Goal: Find contact information: Find contact information

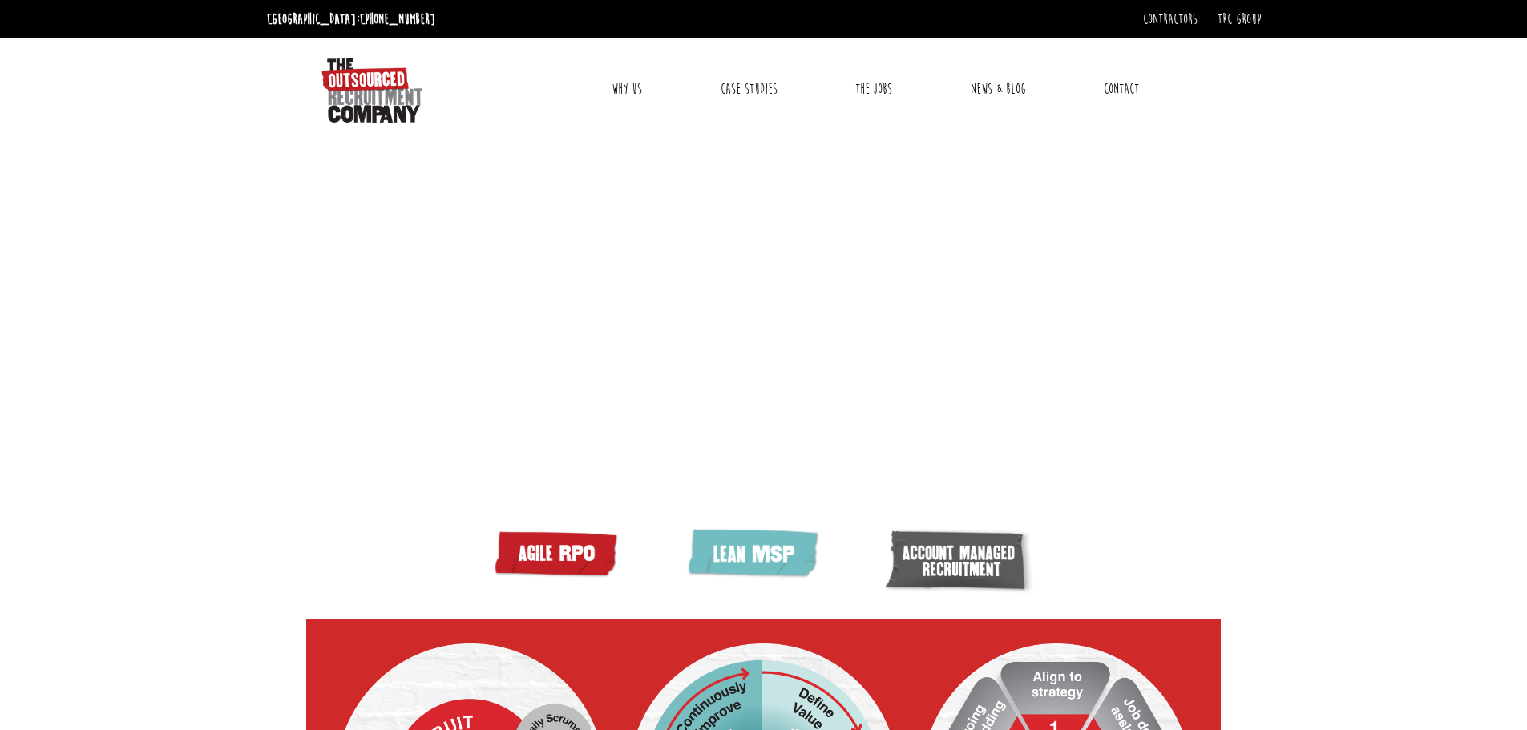
click at [1128, 83] on link "Contact" at bounding box center [1121, 89] width 59 height 40
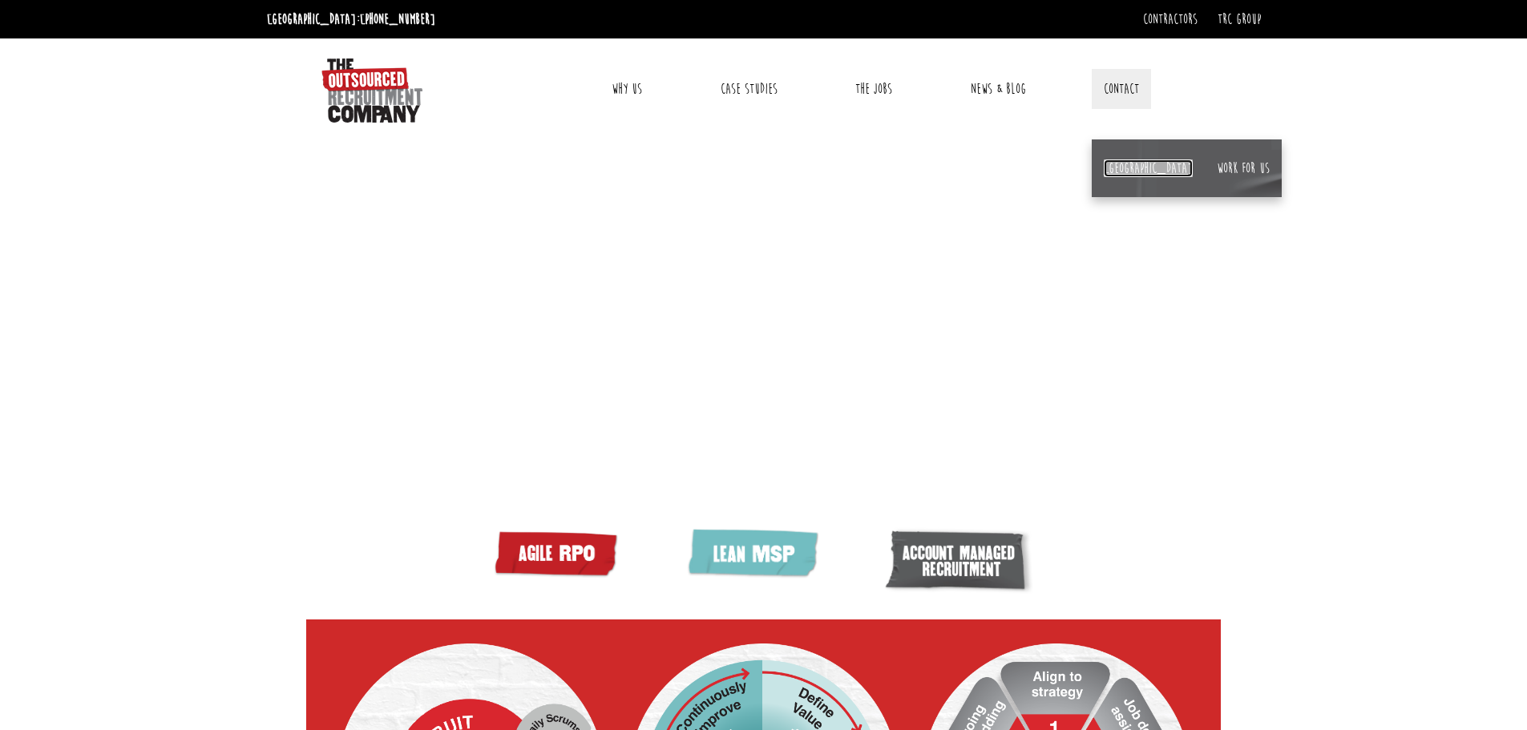
click at [1117, 164] on link "[GEOGRAPHIC_DATA]" at bounding box center [1148, 169] width 89 height 18
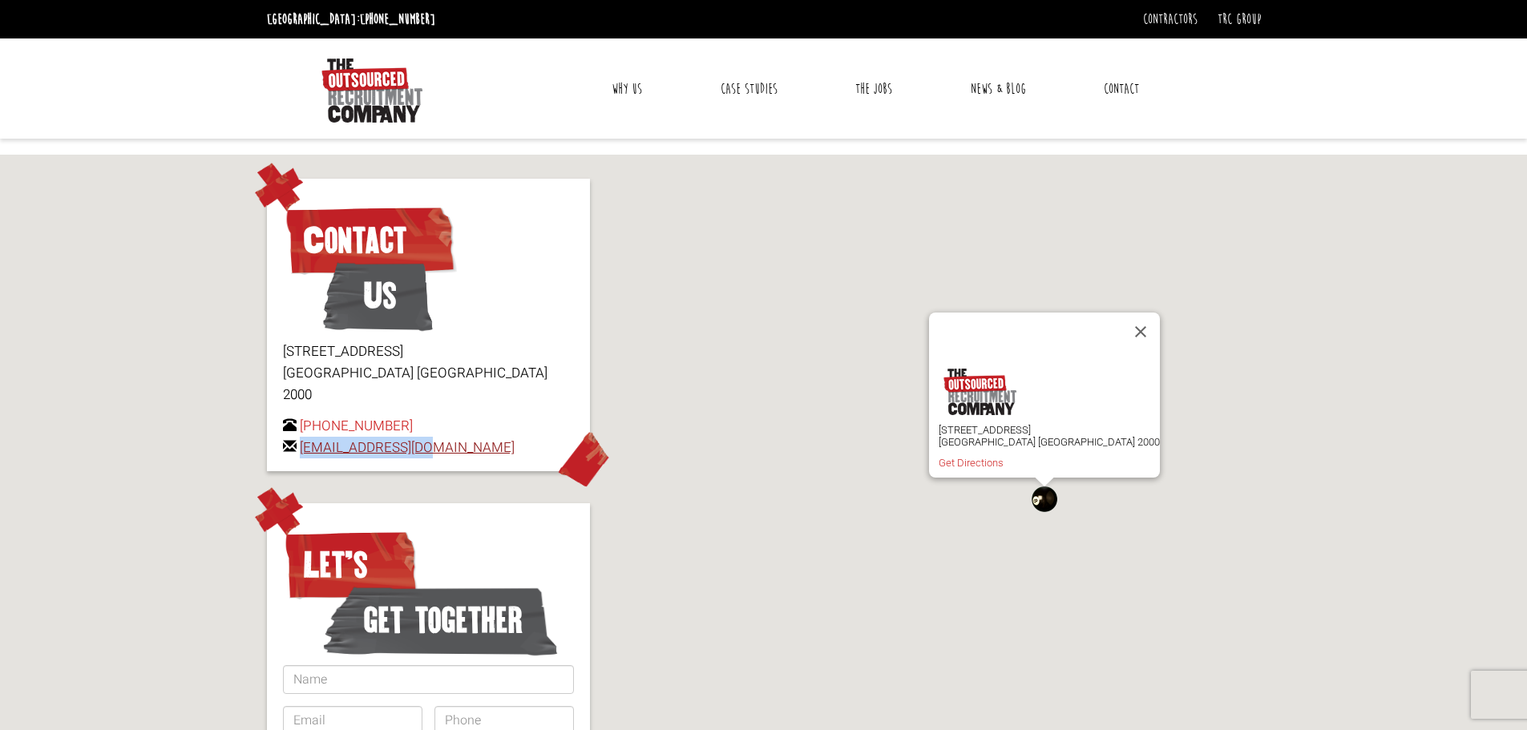
drag, startPoint x: 459, startPoint y: 423, endPoint x: 301, endPoint y: 430, distance: 158.1
click at [301, 430] on p "+61 2 8346 6720 hello@letstorc.com" at bounding box center [428, 436] width 291 height 43
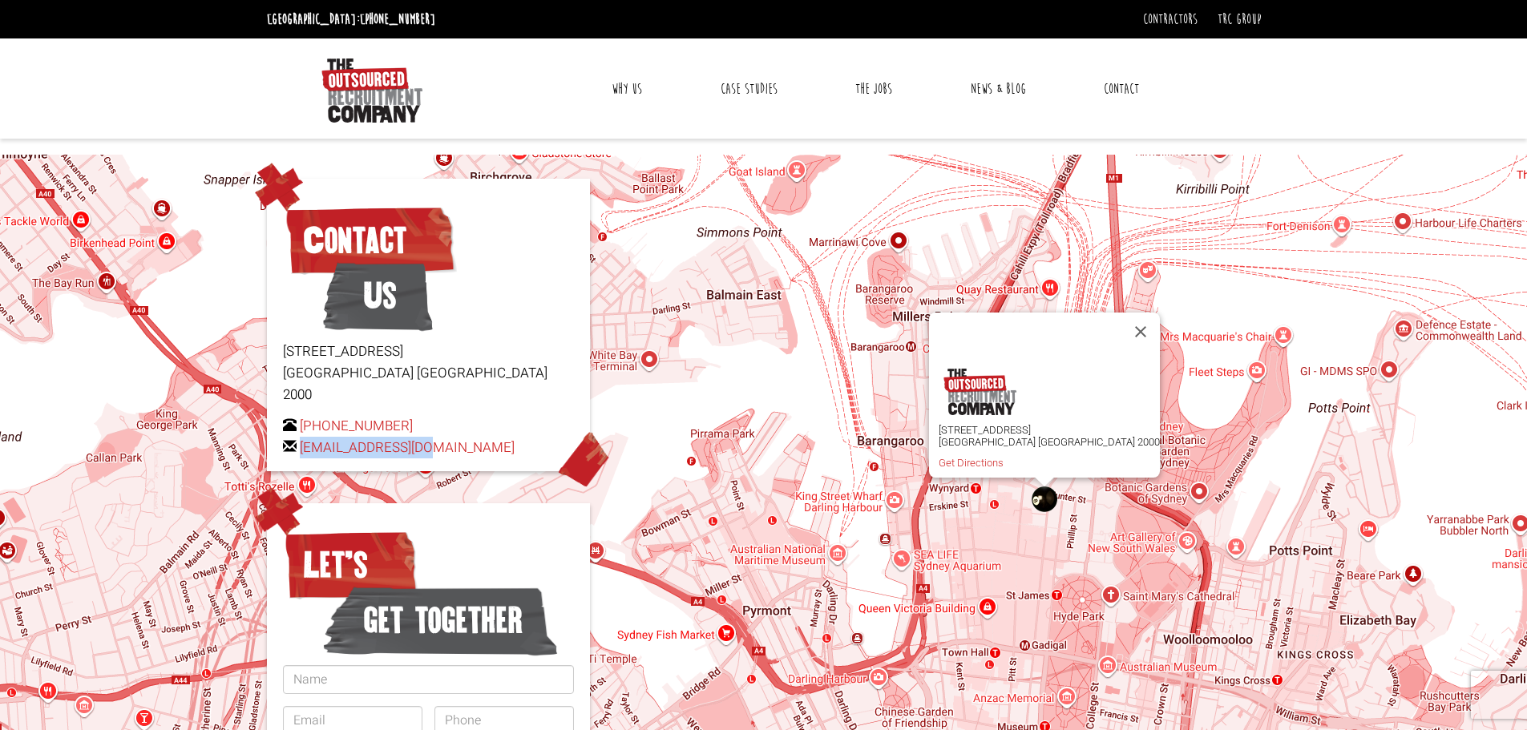
copy link "[EMAIL_ADDRESS][DOMAIN_NAME]"
drag, startPoint x: 435, startPoint y: 404, endPoint x: 321, endPoint y: 402, distance: 113.8
click at [321, 415] on p "+61 2 8346 6720 hello@letstorc.com" at bounding box center [428, 436] width 291 height 43
copy link "2 8346 6720"
click at [637, 95] on link "Why Us" at bounding box center [627, 89] width 55 height 40
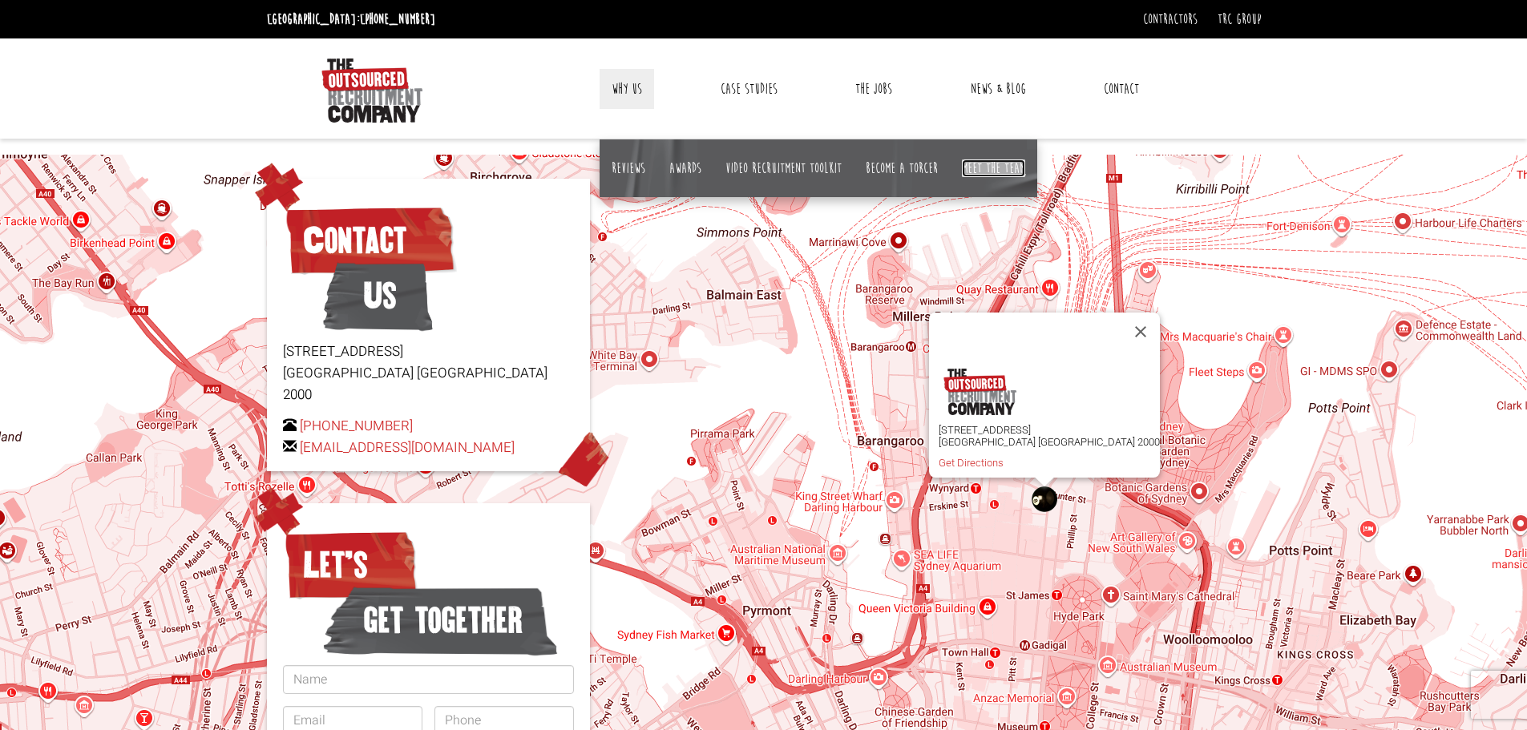
click at [1008, 170] on link "Meet the team" at bounding box center [993, 169] width 63 height 18
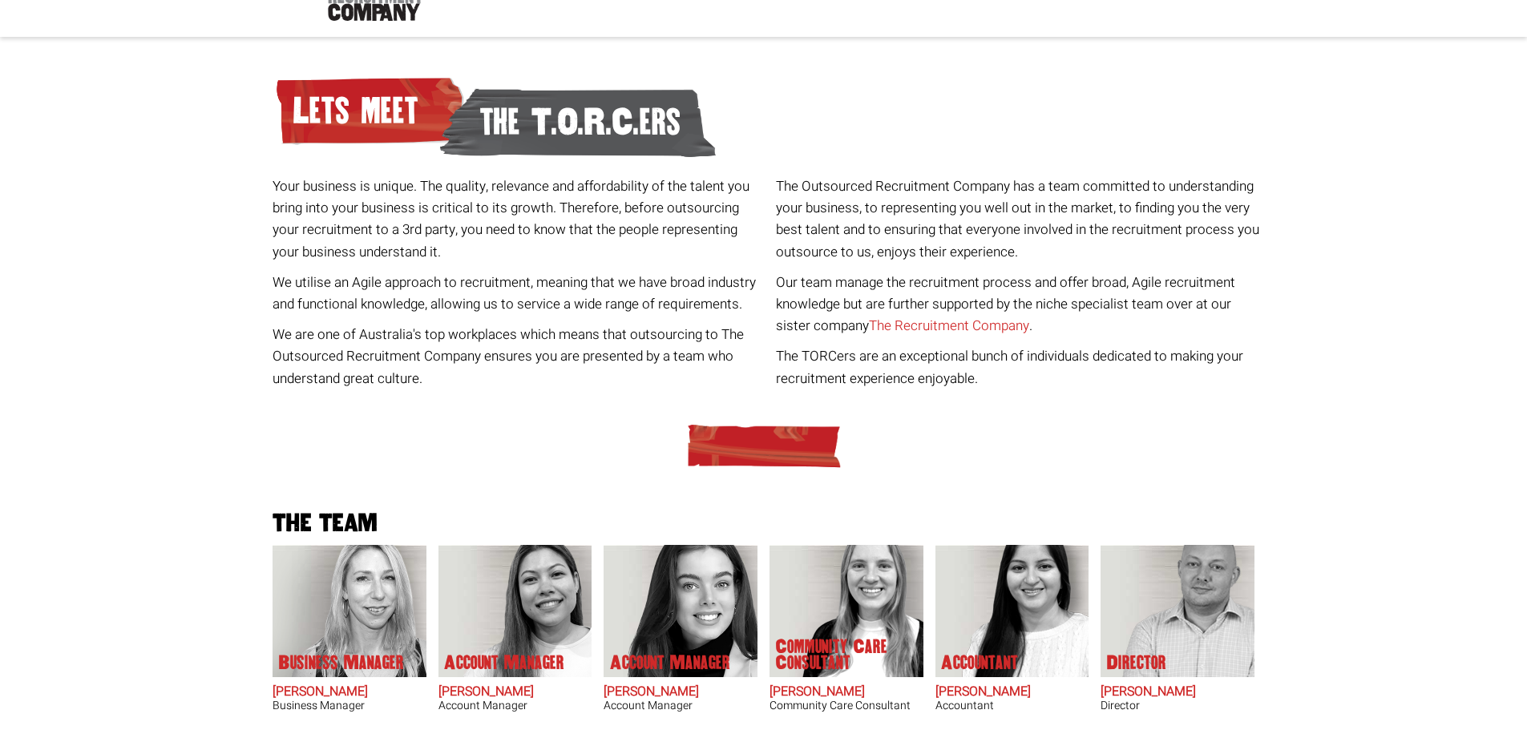
scroll to position [240, 0]
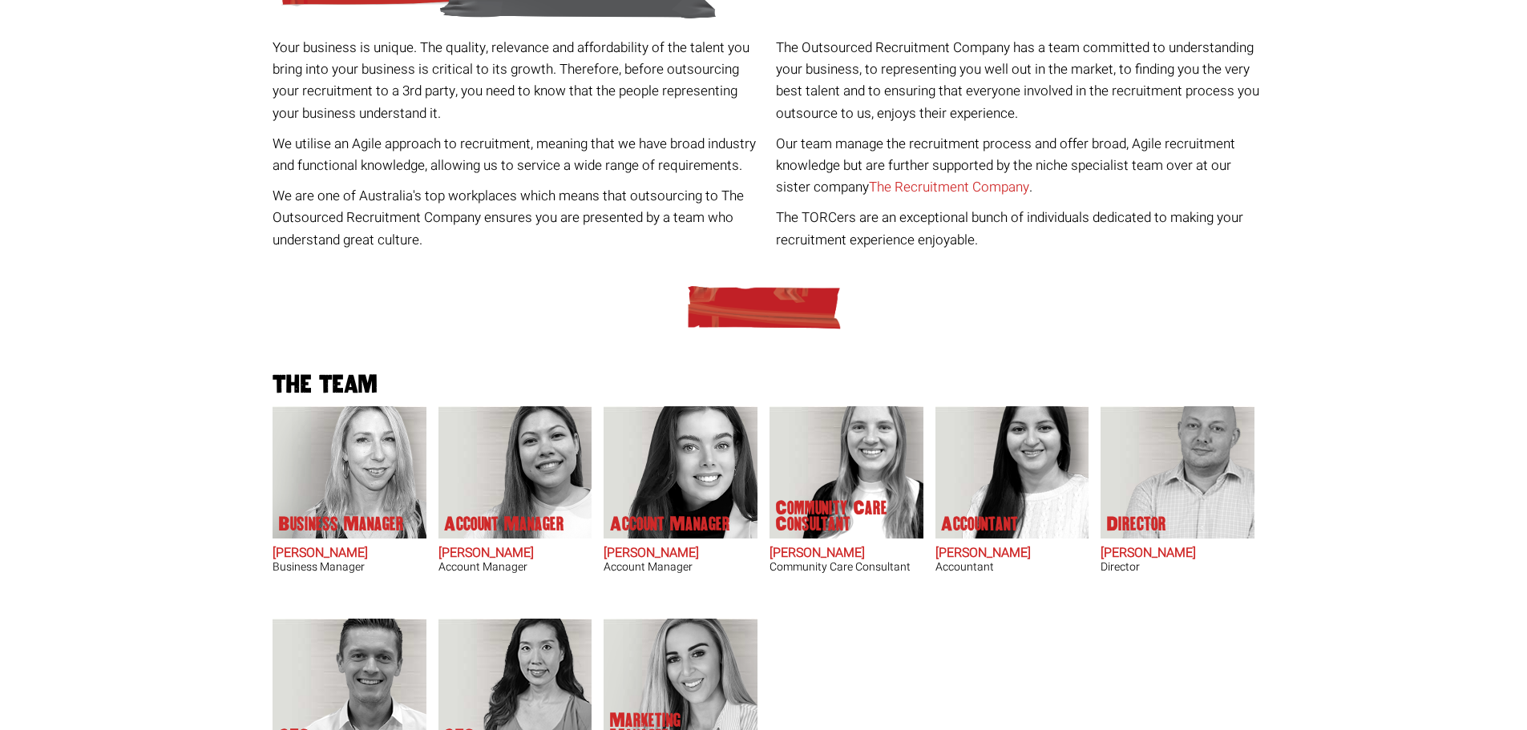
drag, startPoint x: 265, startPoint y: 549, endPoint x: 382, endPoint y: 559, distance: 117.4
click at [382, 559] on div "Lets meet the T.O.R.C.ers Your business is unique. The quality, relevance and a…" at bounding box center [764, 453] width 1006 height 1079
click at [105, 512] on body "Sydney: +61 2 8346 6720 Contractors Timesheets Workplace health and safety Cont…" at bounding box center [763, 428] width 1527 height 1336
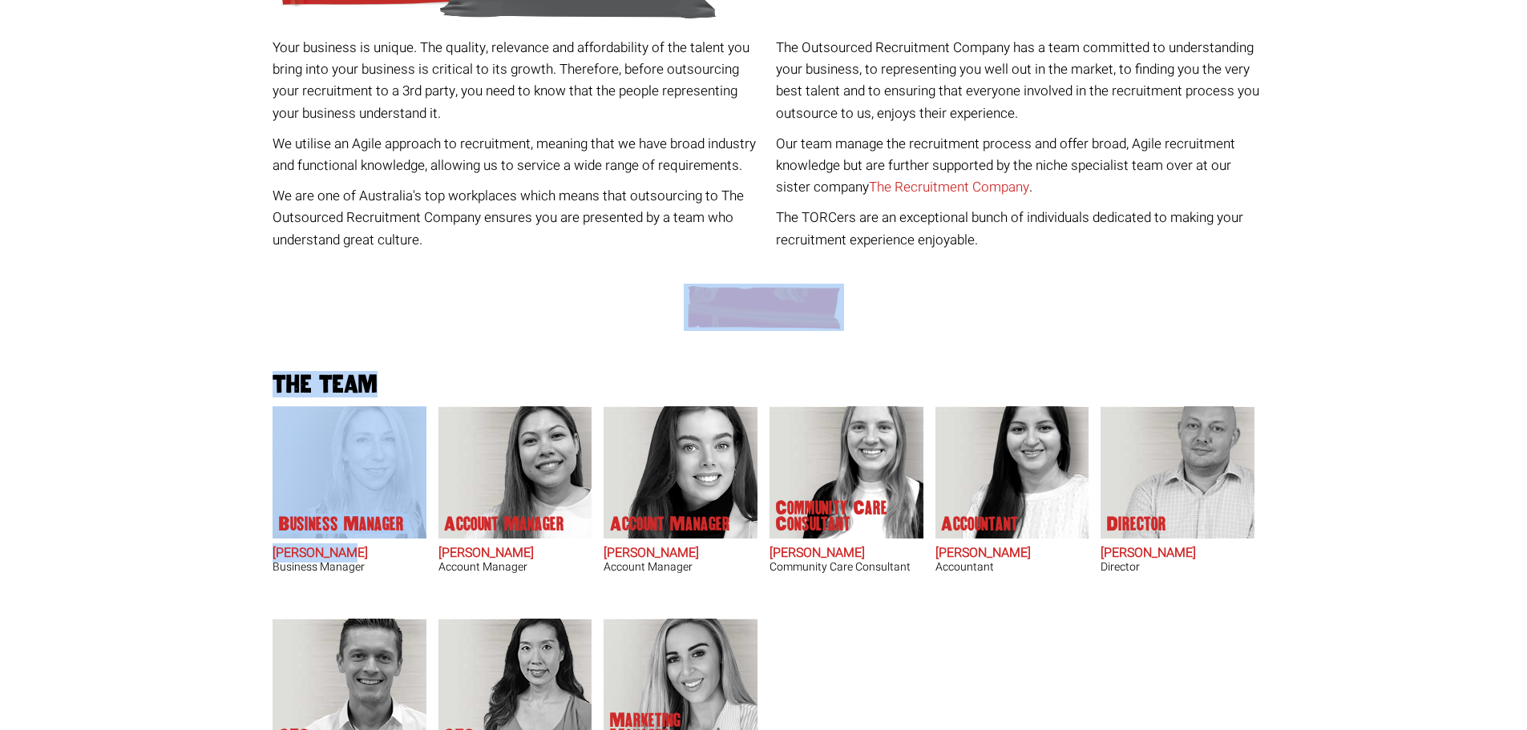
drag, startPoint x: 257, startPoint y: 547, endPoint x: 352, endPoint y: 555, distance: 94.9
click at [352, 555] on body "Sydney: +61 2 8346 6720 Contractors Timesheets Workplace health and safety Cont…" at bounding box center [763, 428] width 1527 height 1336
click at [1335, 627] on body "Sydney: +61 2 8346 6720 Contractors Timesheets Workplace health and safety Cont…" at bounding box center [763, 428] width 1527 height 1336
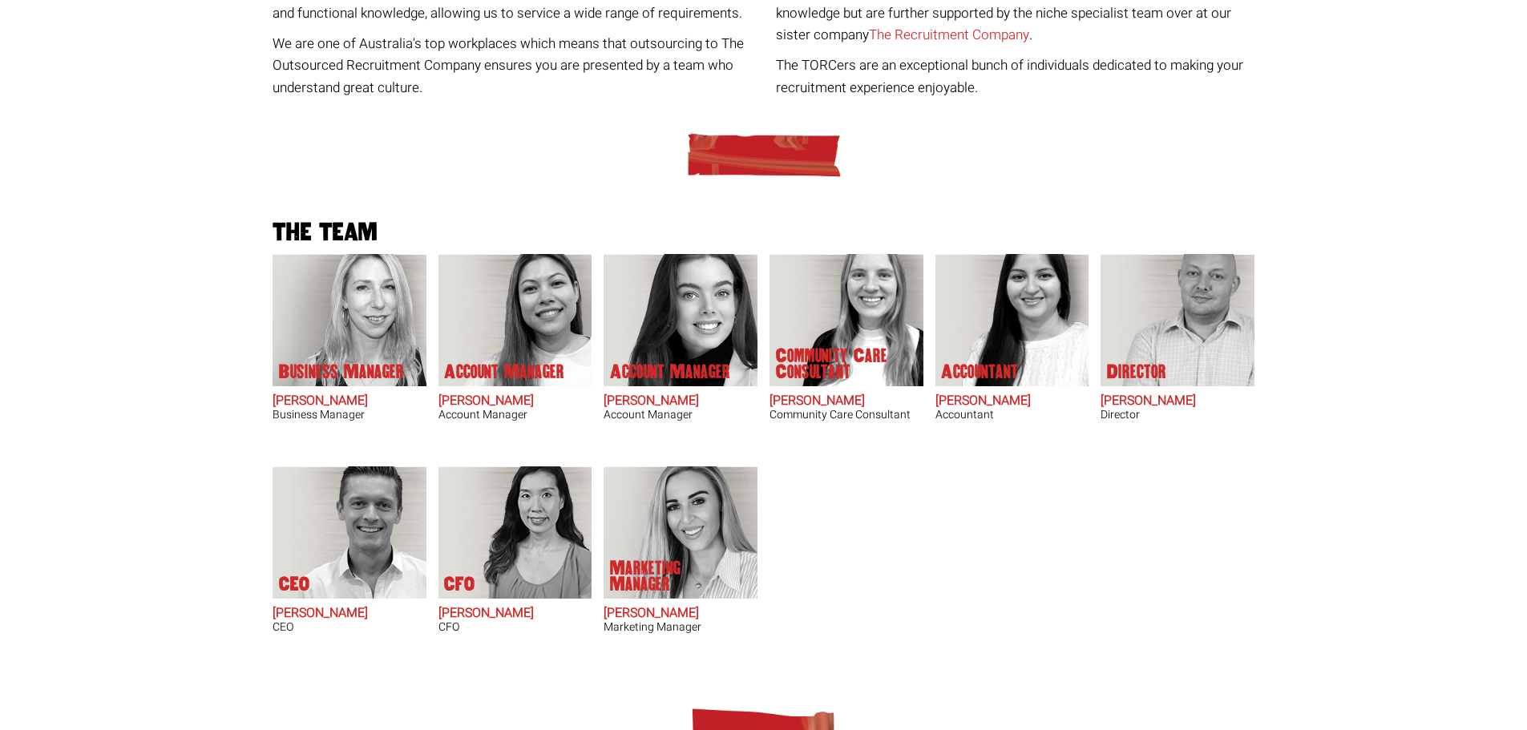
scroll to position [481, 0]
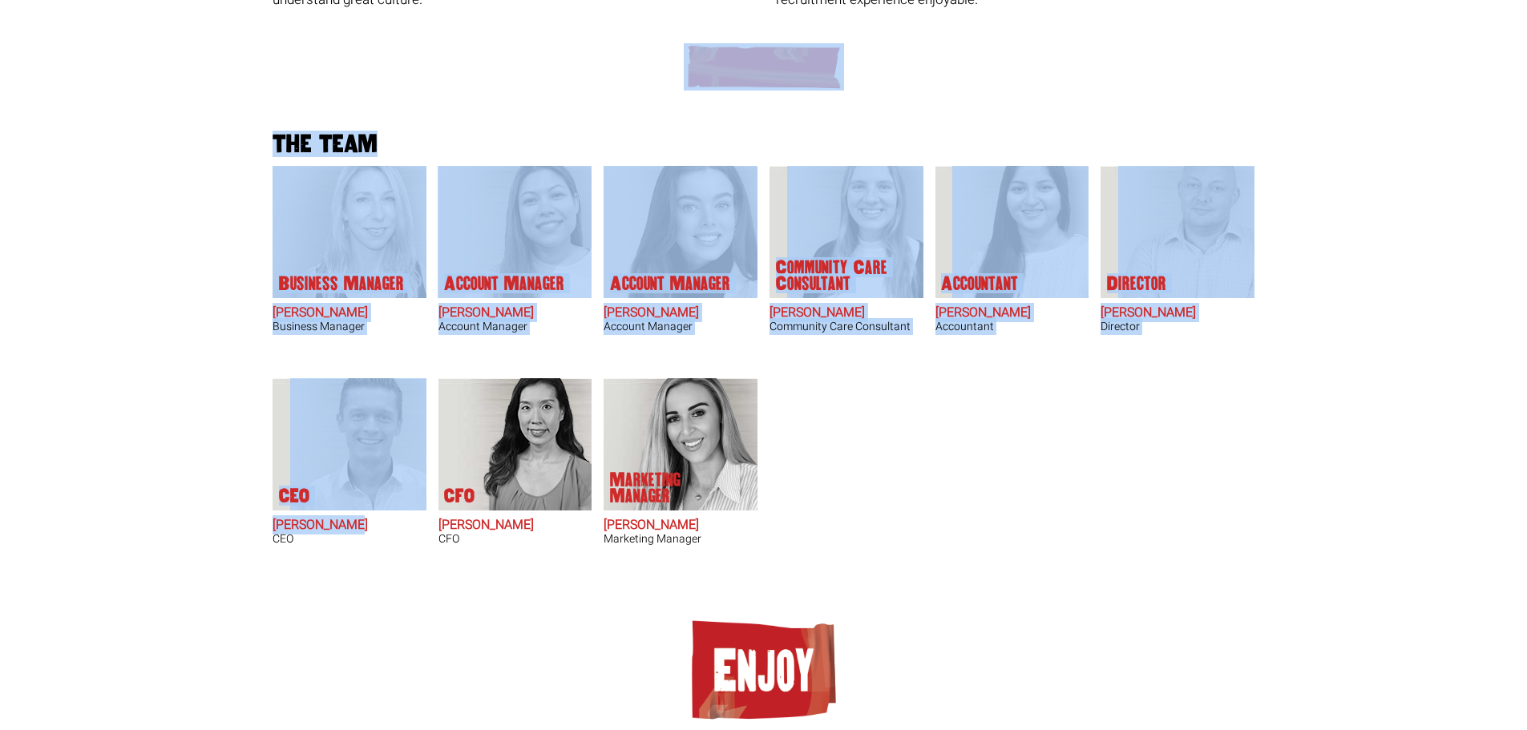
drag, startPoint x: 264, startPoint y: 523, endPoint x: 367, endPoint y: 521, distance: 103.4
click at [367, 521] on div "Lets meet the T.O.R.C.ers Your business is unique. The quality, relevance and a…" at bounding box center [764, 213] width 1006 height 1079
copy div "The team Business Manager Frankie Gaffney Business Manager Account Manager Krit…"
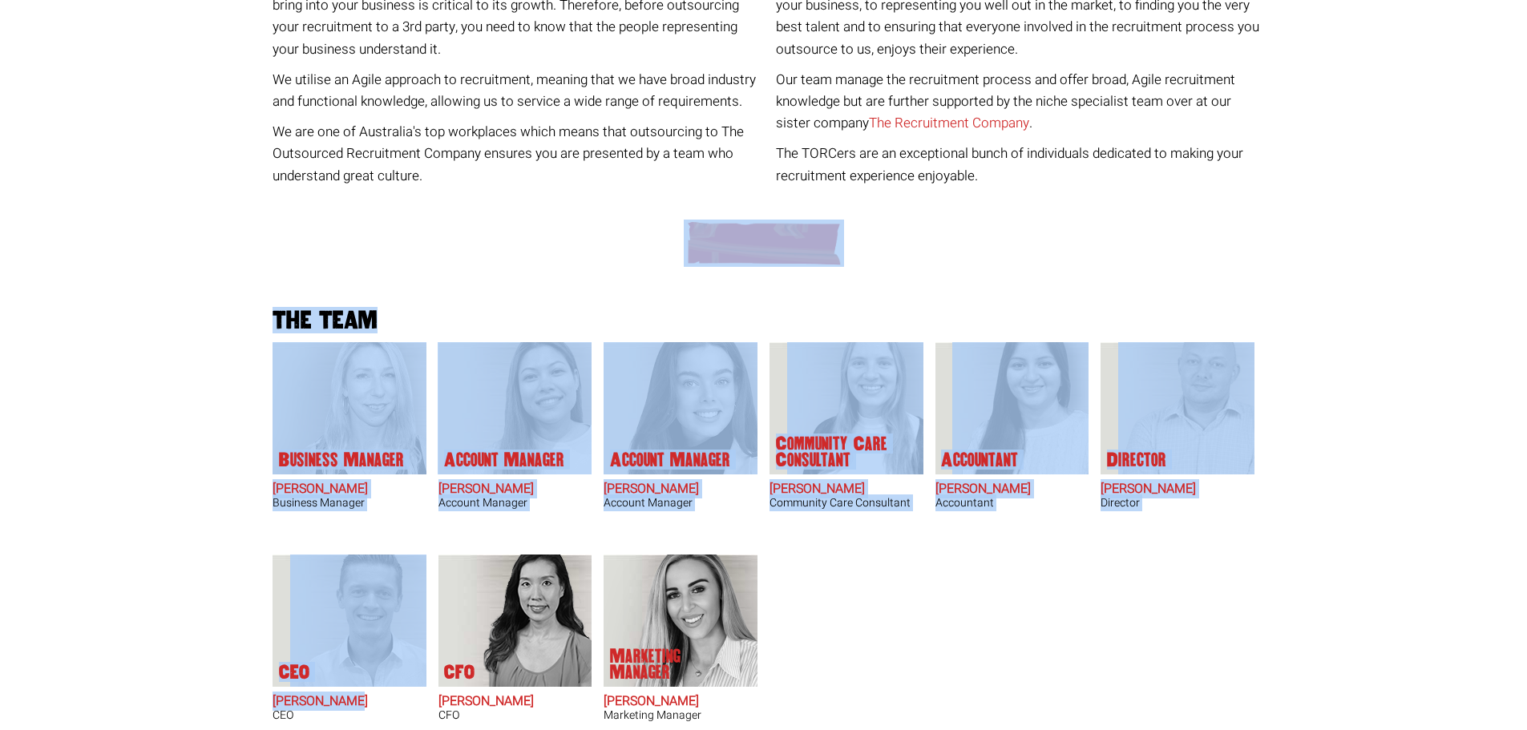
scroll to position [0, 0]
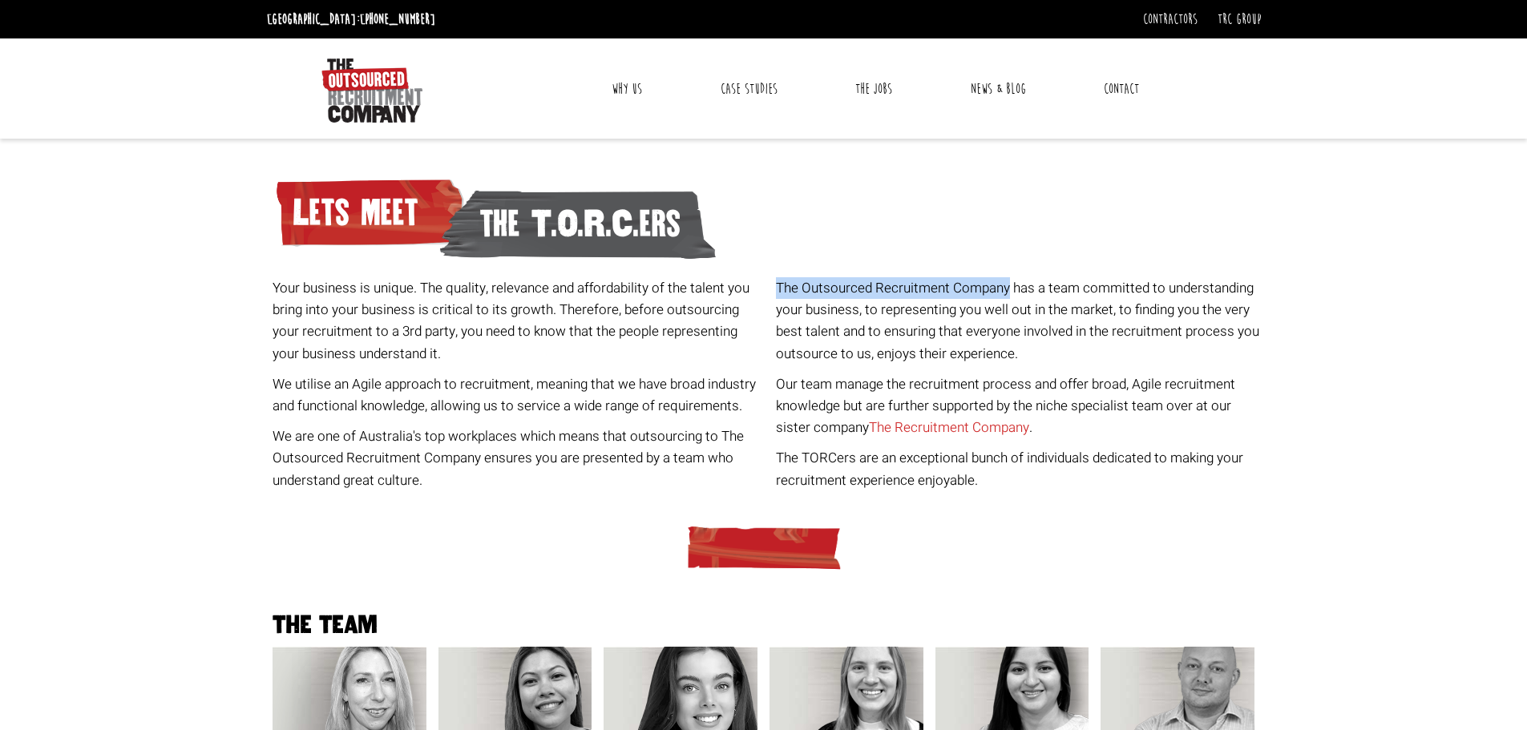
drag, startPoint x: 1010, startPoint y: 284, endPoint x: 773, endPoint y: 281, distance: 237.3
click at [773, 281] on div "The Outsourced Recruitment Company has a team committed to understanding your b…" at bounding box center [1021, 388] width 503 height 223
copy p "The Outsourced Recruitment Company"
